Goal: Task Accomplishment & Management: Use online tool/utility

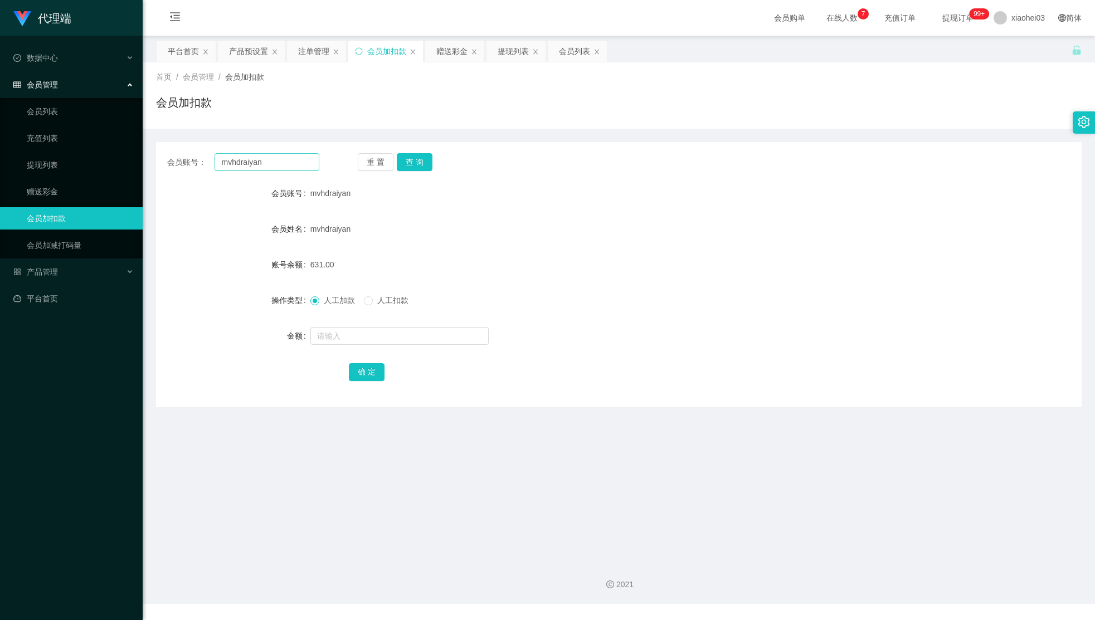
click at [297, 169] on input "mvhdraiyan" at bounding box center [267, 162] width 105 height 18
click at [283, 162] on input "mvhdraiyan" at bounding box center [267, 162] width 105 height 18
click at [282, 164] on input "mvhdraiyan" at bounding box center [267, 162] width 105 height 18
click at [287, 164] on input "mvhdraiyan" at bounding box center [267, 162] width 105 height 18
type input "60123599302"
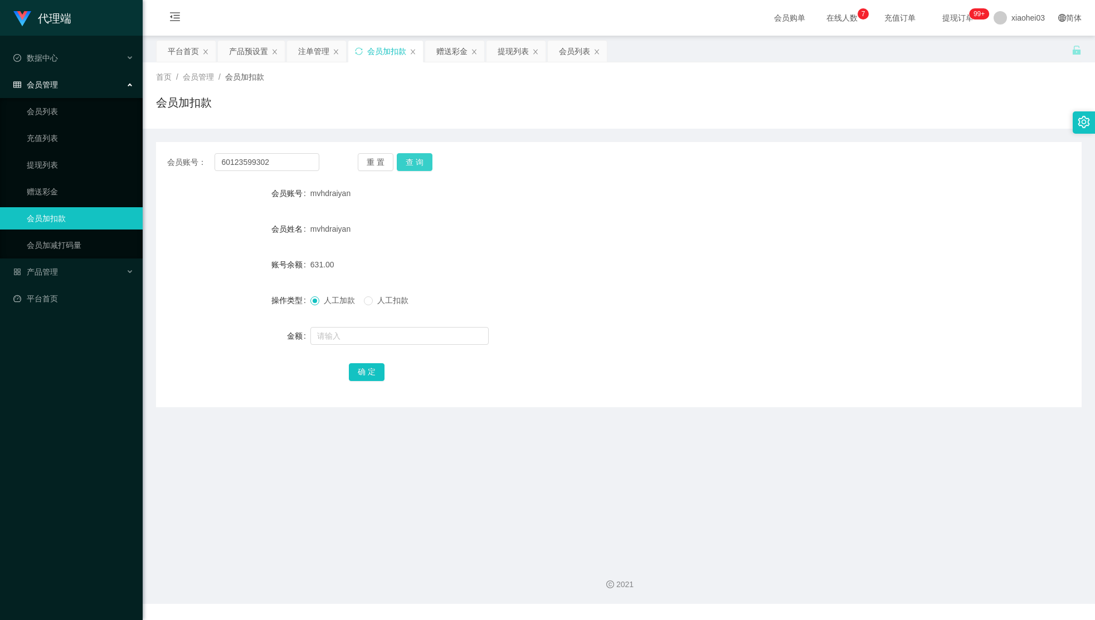
click at [418, 161] on button "查 询" at bounding box center [415, 162] width 36 height 18
click at [385, 332] on input "text" at bounding box center [399, 336] width 178 height 18
type input "64"
click at [377, 372] on button "确 定" at bounding box center [367, 372] width 36 height 18
drag, startPoint x: 656, startPoint y: 171, endPoint x: 604, endPoint y: 144, distance: 58.8
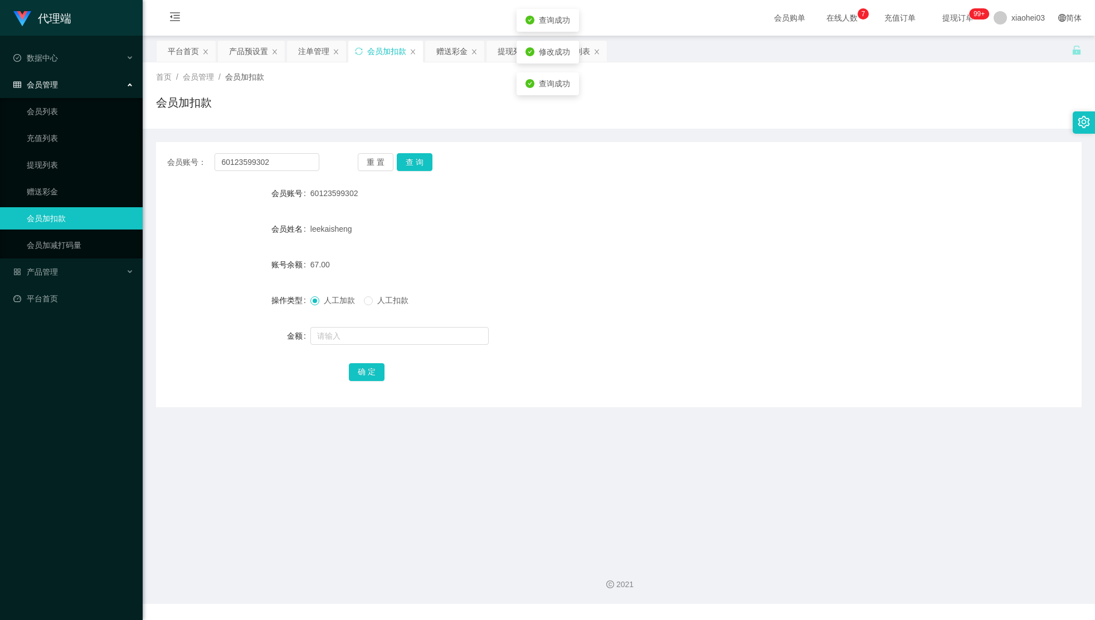
click at [648, 167] on div "会员账号： 60123599302 重 置 查 询 会员账号 60123599302 会员姓名 leekaisheng 账号余额 67.00 操作类型 人工加…" at bounding box center [619, 274] width 926 height 265
click at [504, 57] on div "提现列表" at bounding box center [513, 51] width 31 height 21
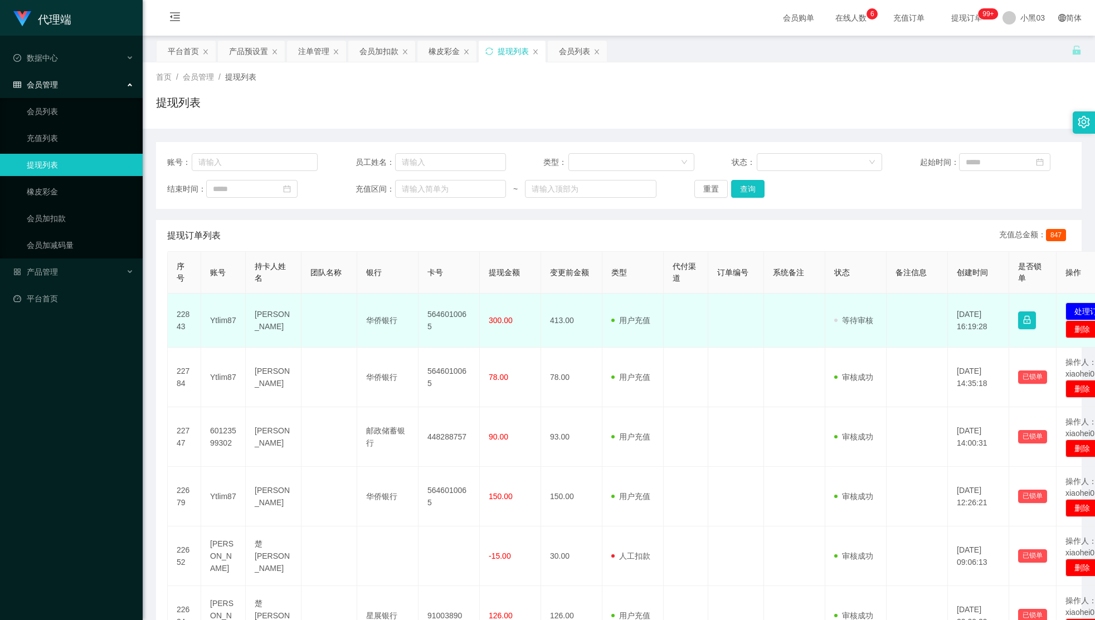
click at [977, 325] on td "[DATE] 16:19:28" at bounding box center [978, 321] width 61 height 54
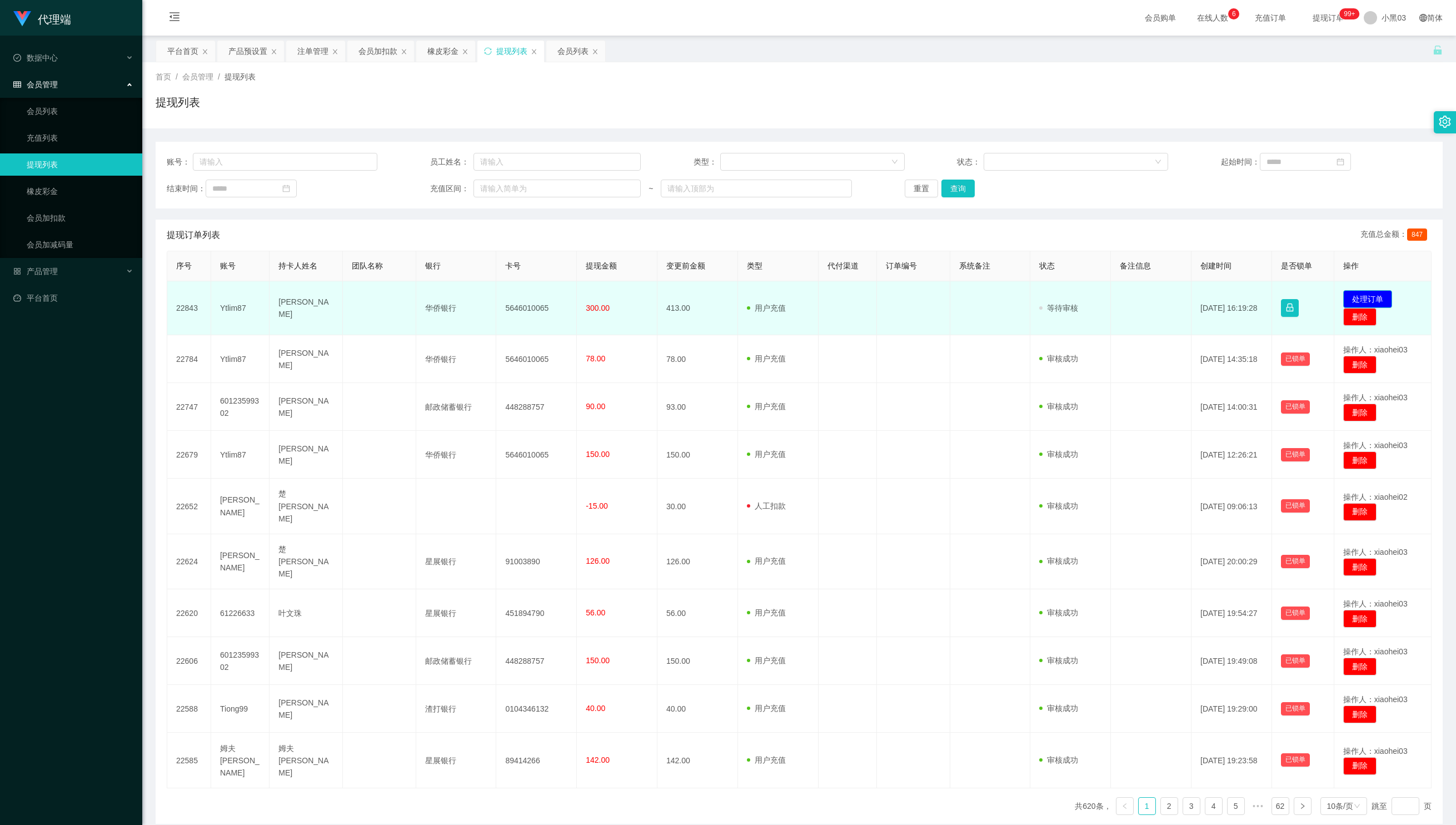
click at [1092, 301] on button "处理订单" at bounding box center [1367, 299] width 49 height 18
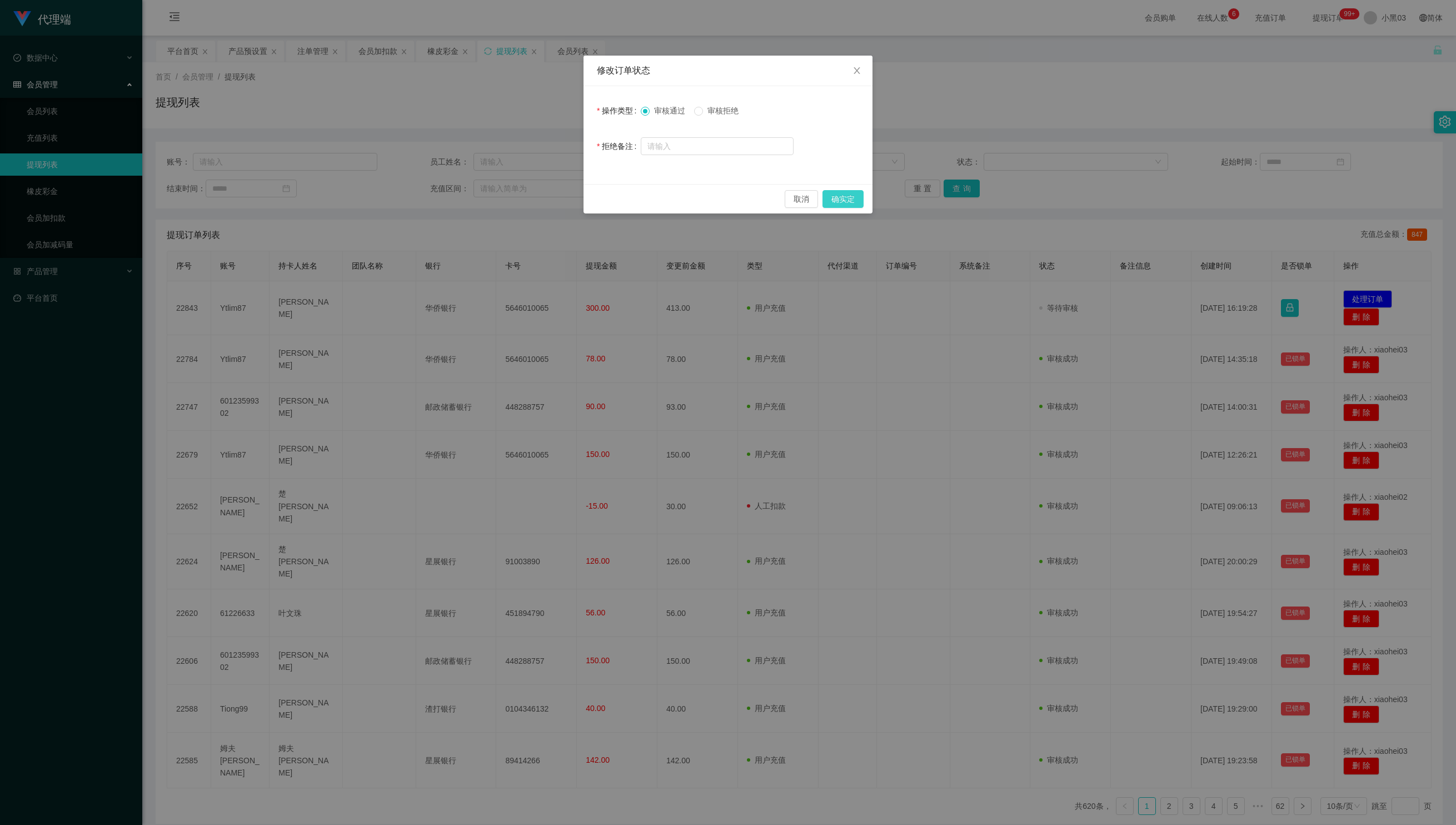
click at [839, 196] on button "确实定" at bounding box center [843, 200] width 41 height 18
